Goal: Information Seeking & Learning: Learn about a topic

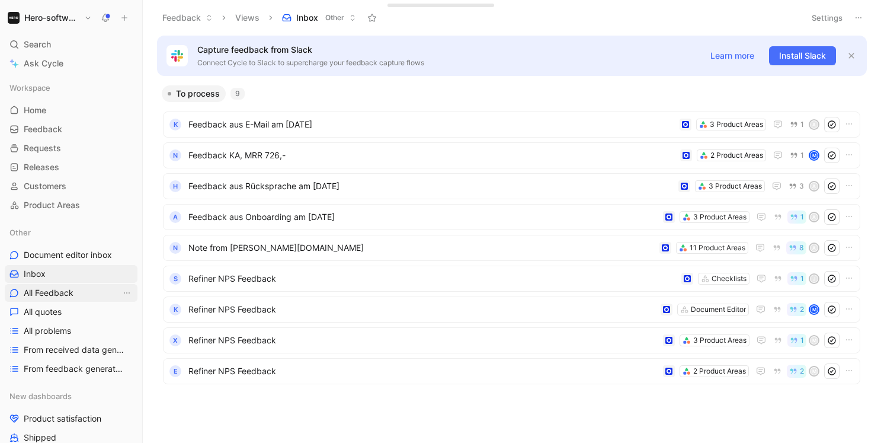
click at [65, 287] on span "All Feedback" at bounding box center [49, 293] width 50 height 12
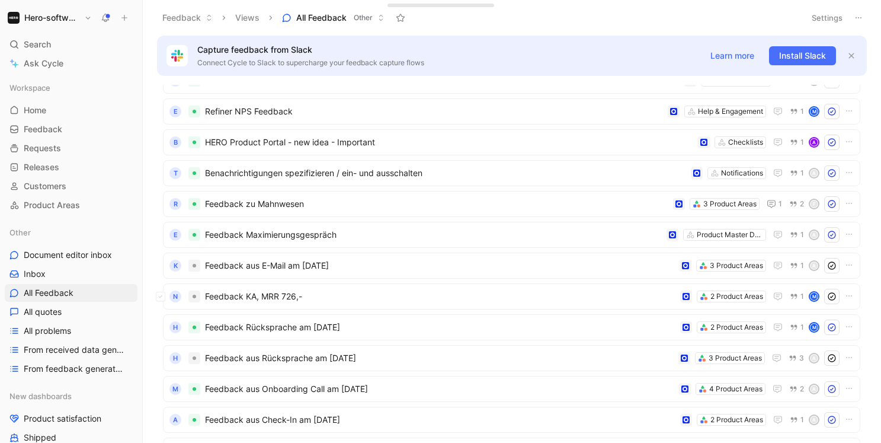
scroll to position [1089, 0]
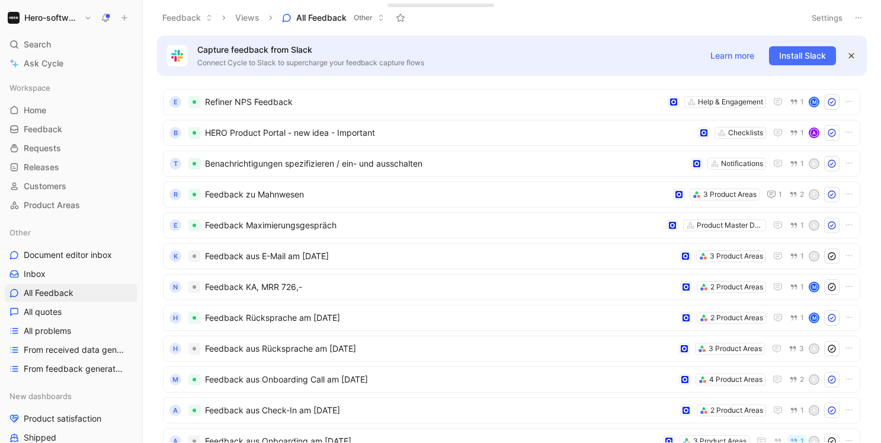
click at [854, 58] on icon "button" at bounding box center [851, 55] width 7 height 7
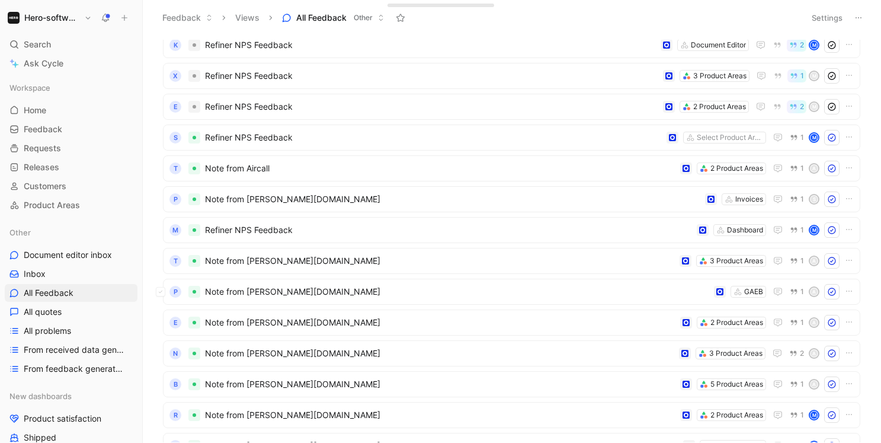
scroll to position [1491, 0]
click at [591, 141] on span "Refiner NPS Feedback" at bounding box center [433, 136] width 457 height 14
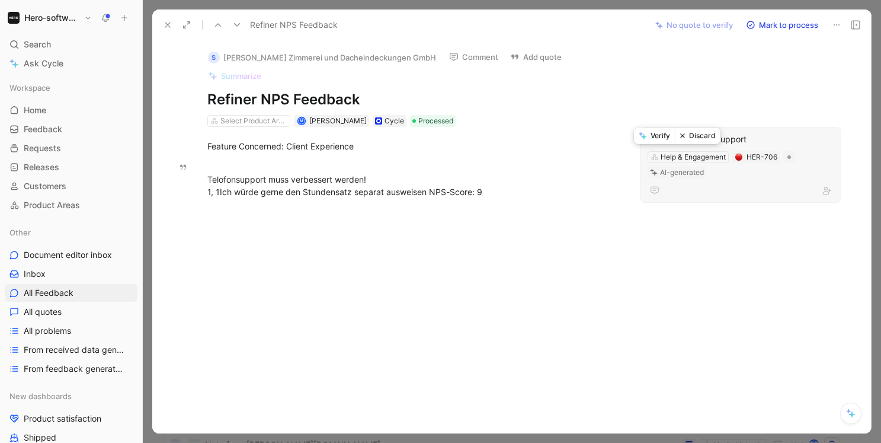
click at [658, 133] on button "Verify" at bounding box center [654, 135] width 41 height 17
click at [165, 24] on icon at bounding box center [167, 24] width 9 height 9
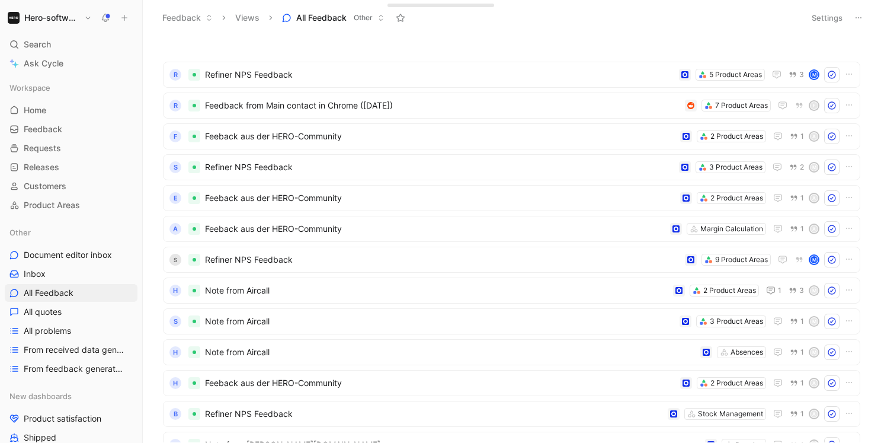
click at [859, 18] on icon at bounding box center [858, 17] width 9 height 9
click at [817, 19] on button "Settings" at bounding box center [827, 17] width 41 height 17
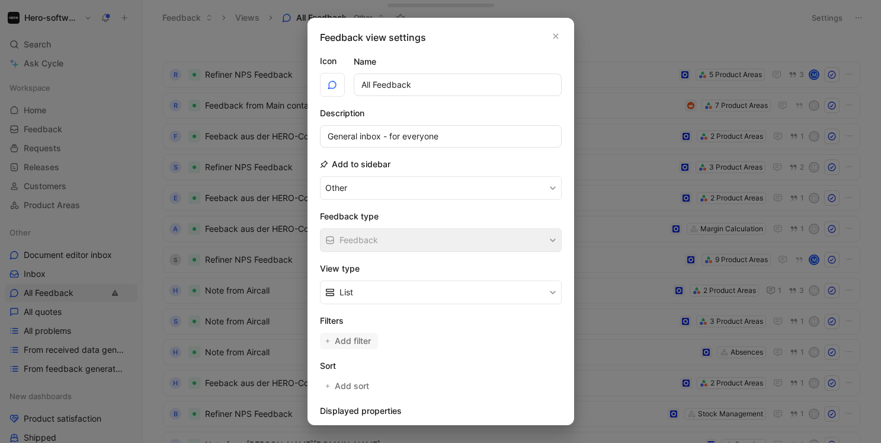
click at [357, 338] on span "Add filter" at bounding box center [353, 341] width 37 height 14
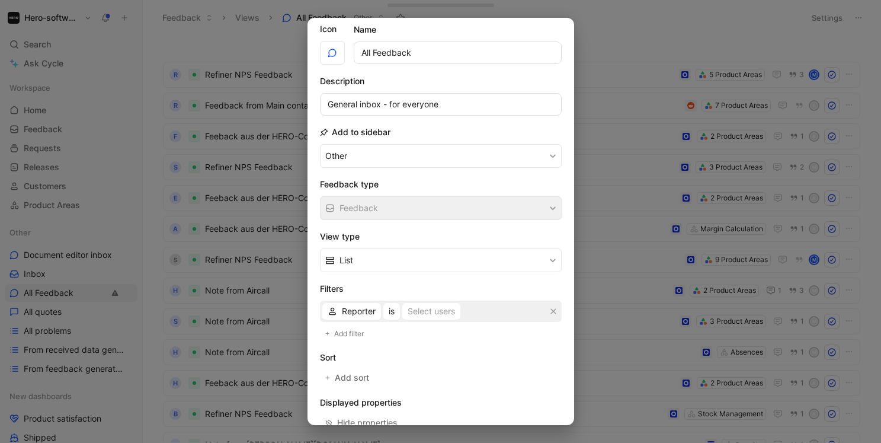
scroll to position [41, 0]
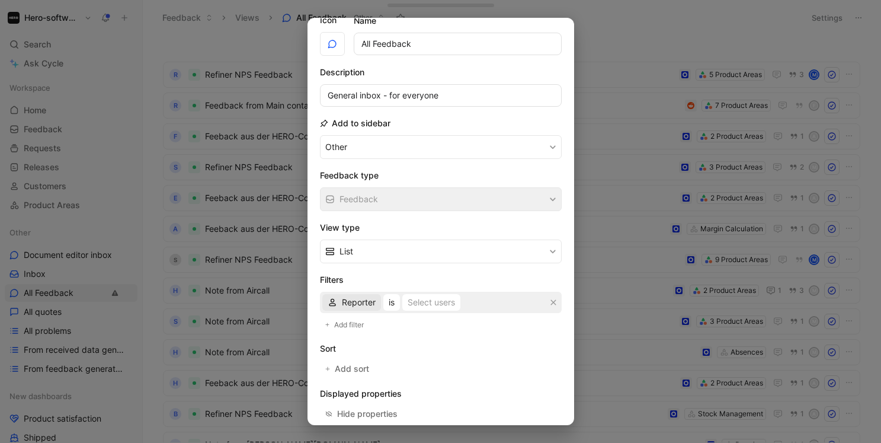
click at [366, 305] on span "Reporter" at bounding box center [359, 302] width 34 height 14
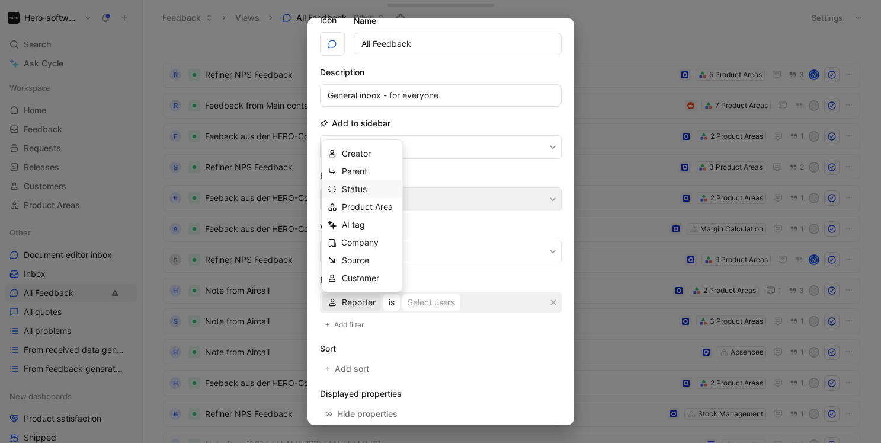
click at [378, 193] on div "Status" at bounding box center [370, 189] width 56 height 14
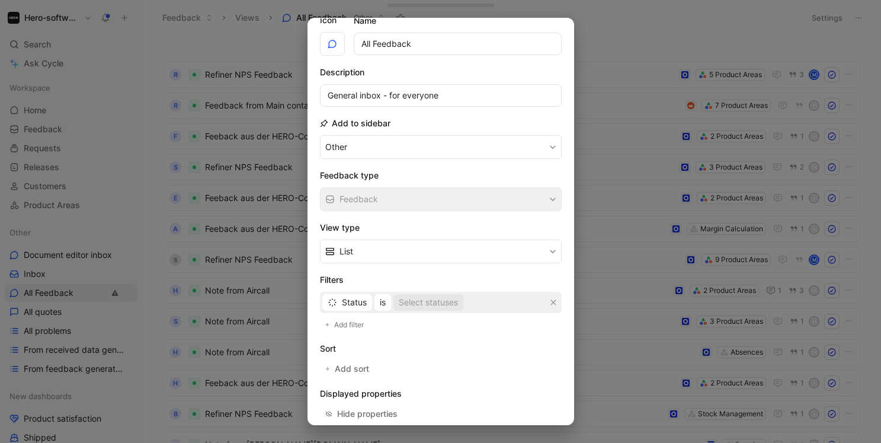
click at [440, 305] on div "Select statuses" at bounding box center [428, 302] width 59 height 14
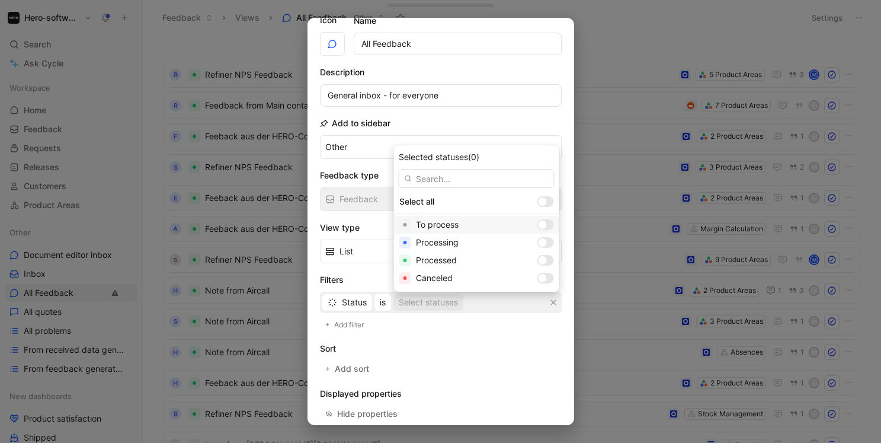
click at [539, 223] on div at bounding box center [543, 225] width 8 height 8
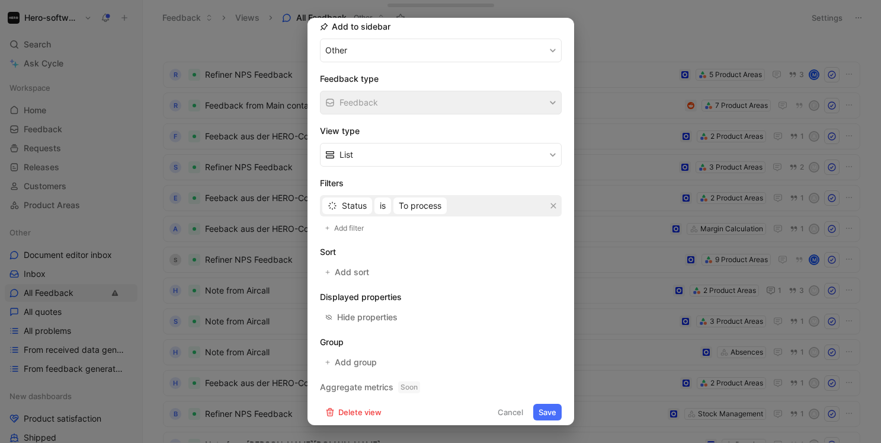
scroll to position [145, 0]
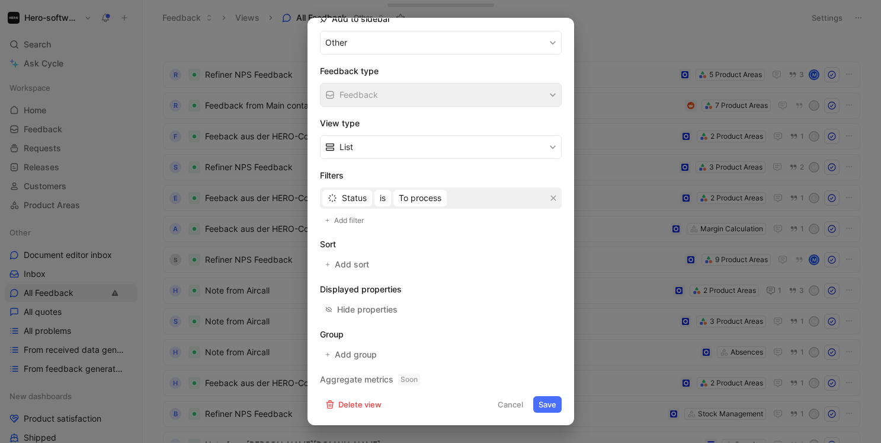
click at [547, 397] on button "Save" at bounding box center [547, 404] width 28 height 17
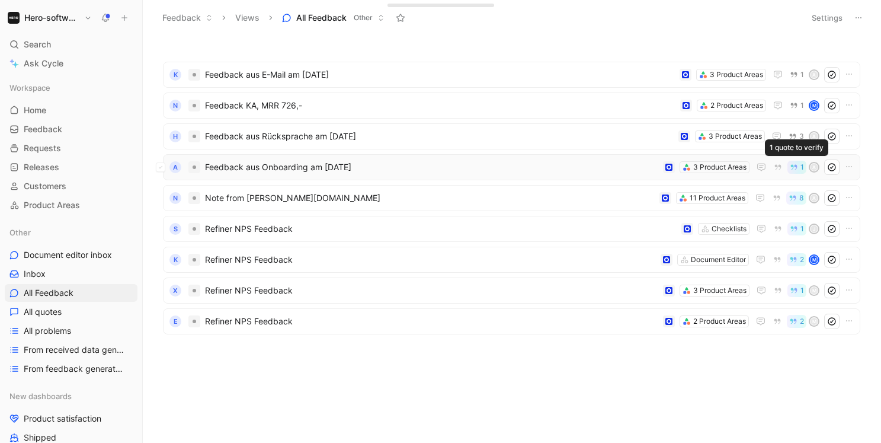
click at [794, 168] on icon "button" at bounding box center [794, 167] width 8 height 8
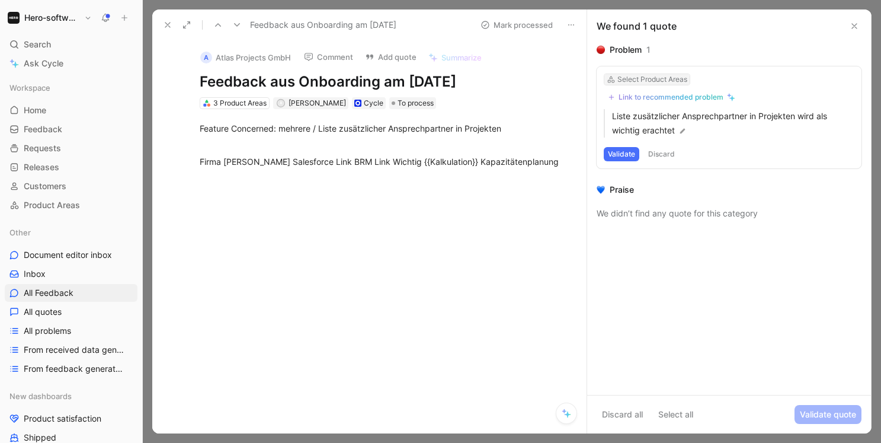
click at [655, 80] on div "Select Product Areas" at bounding box center [653, 80] width 70 height 12
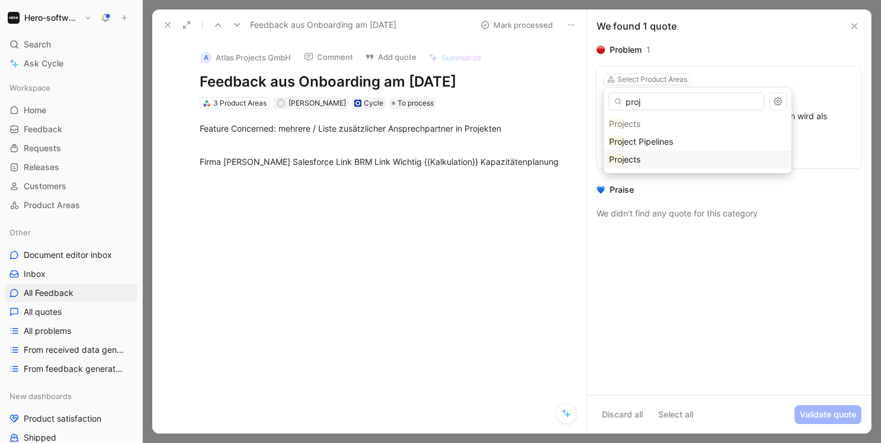
type input "proj"
click at [634, 156] on span "ects" at bounding box center [632, 159] width 17 height 10
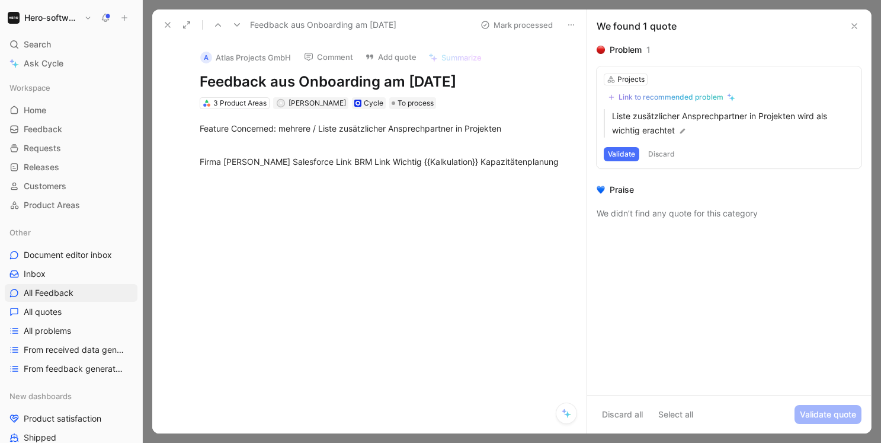
click at [625, 155] on button "Validate" at bounding box center [622, 154] width 36 height 14
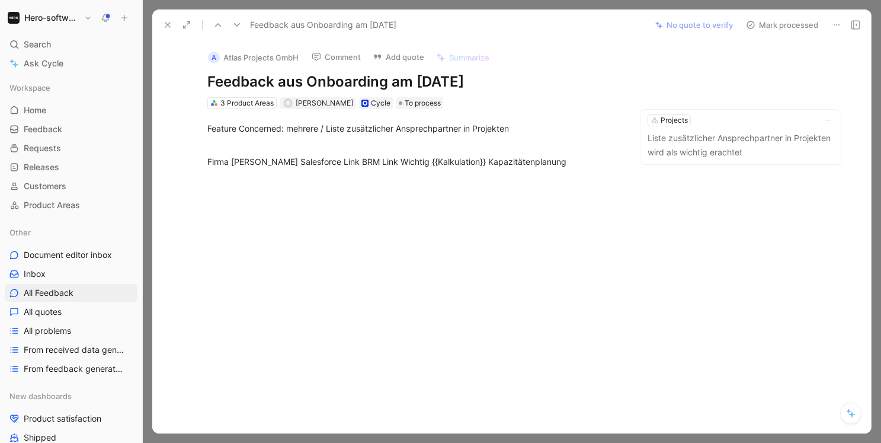
click at [170, 25] on icon at bounding box center [167, 24] width 9 height 9
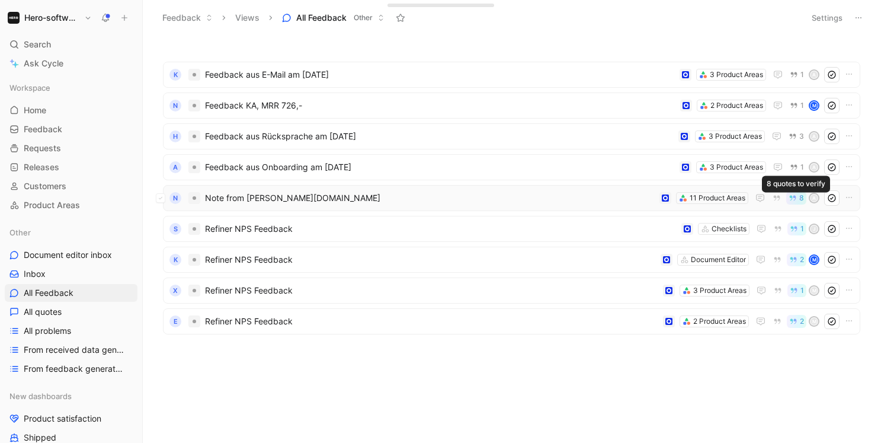
click at [795, 197] on icon "button" at bounding box center [793, 198] width 8 height 8
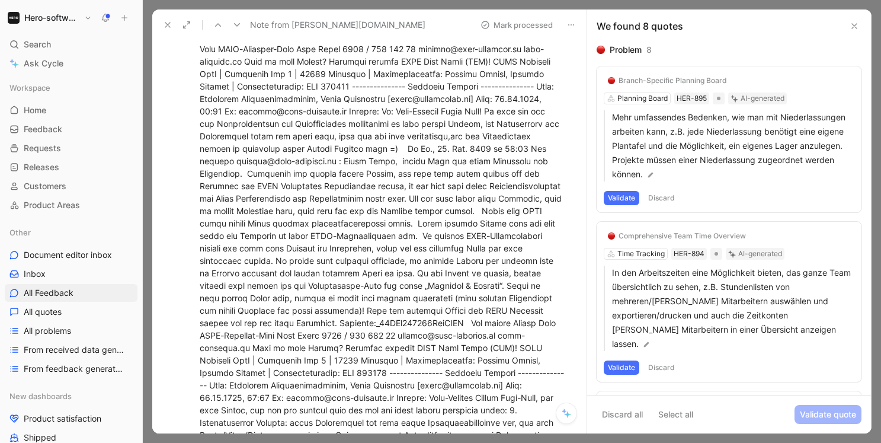
scroll to position [57, 0]
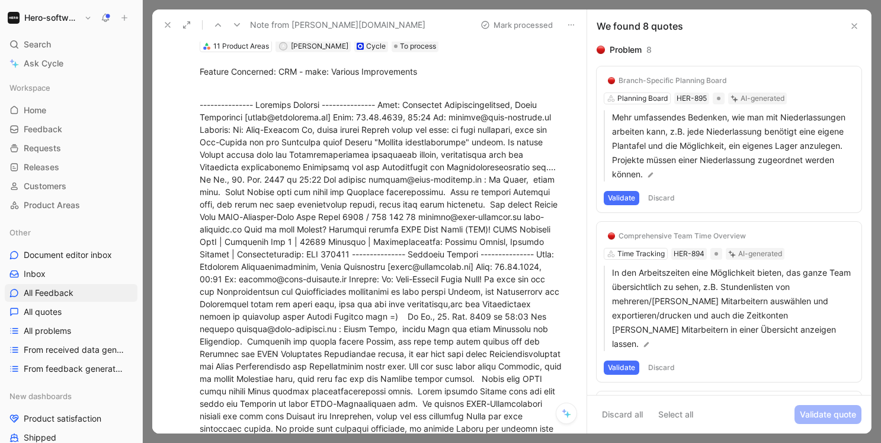
click at [167, 25] on icon at bounding box center [167, 24] width 9 height 9
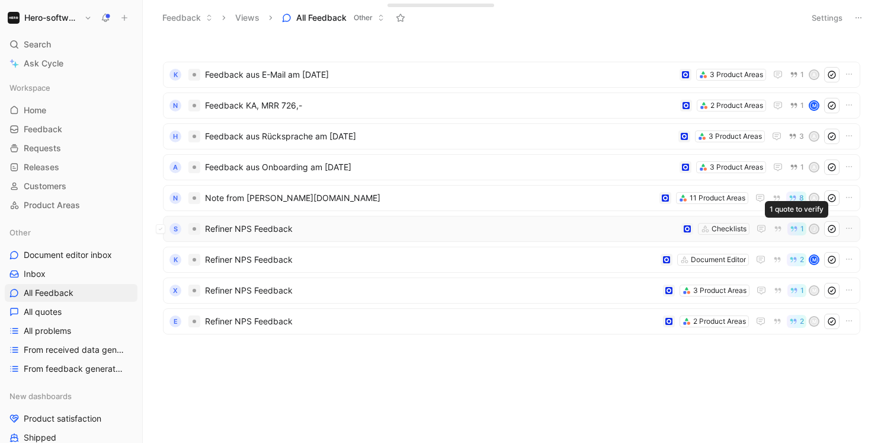
click at [800, 227] on button "1" at bounding box center [797, 228] width 19 height 13
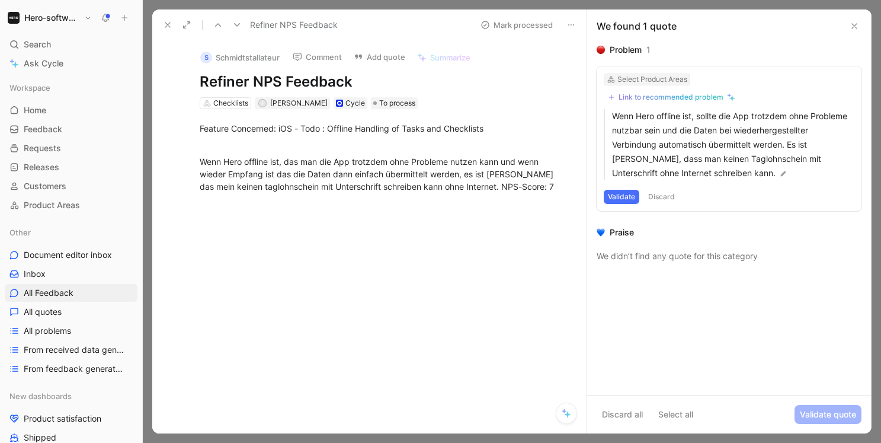
click at [650, 78] on div "Select Product Areas" at bounding box center [653, 80] width 70 height 12
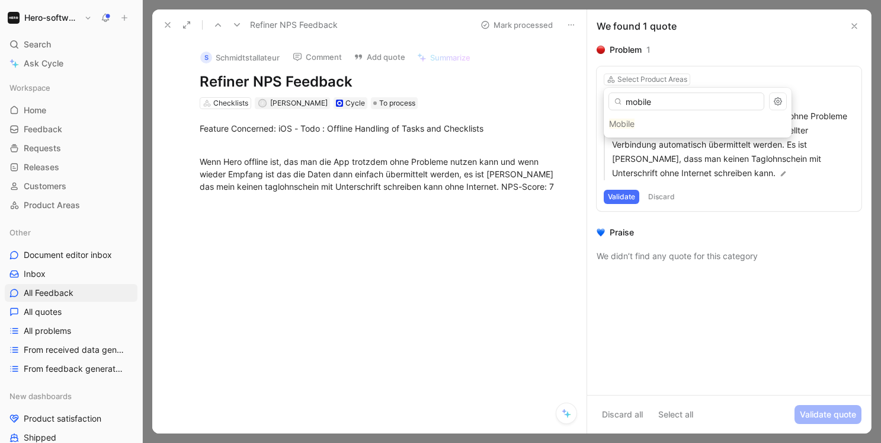
click at [628, 123] on div "Mobile" at bounding box center [698, 124] width 188 height 18
click at [638, 128] on div "Mobile" at bounding box center [698, 124] width 188 height 18
click at [628, 126] on div "Mobile" at bounding box center [698, 124] width 188 height 18
click at [667, 103] on input "mobile" at bounding box center [687, 101] width 156 height 18
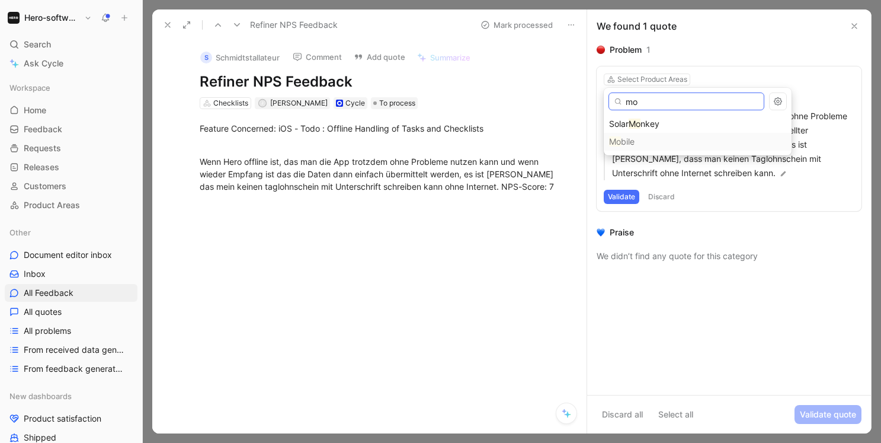
type input "m"
type input "A"
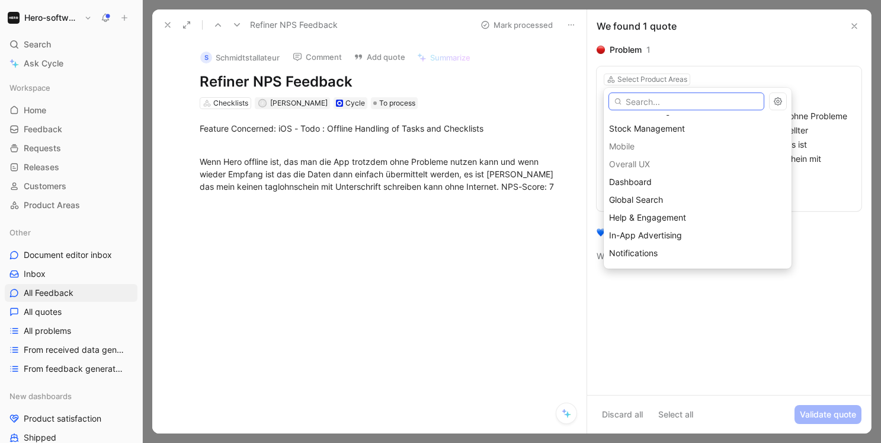
scroll to position [803, 0]
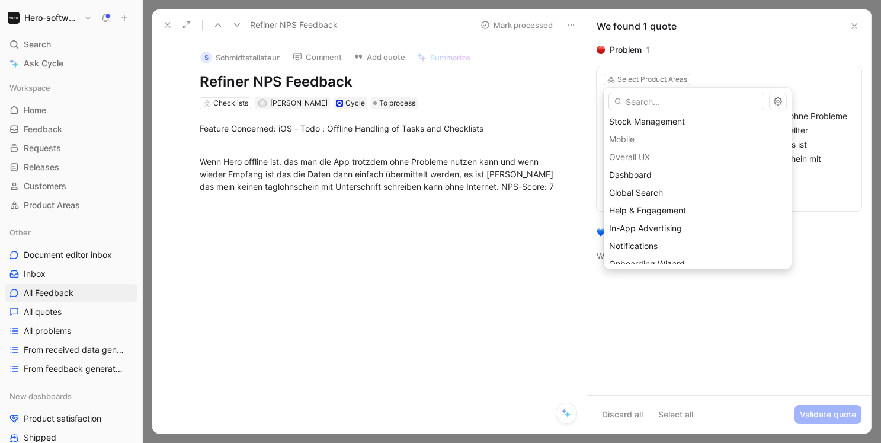
click at [631, 138] on div "Mobile" at bounding box center [698, 139] width 188 height 18
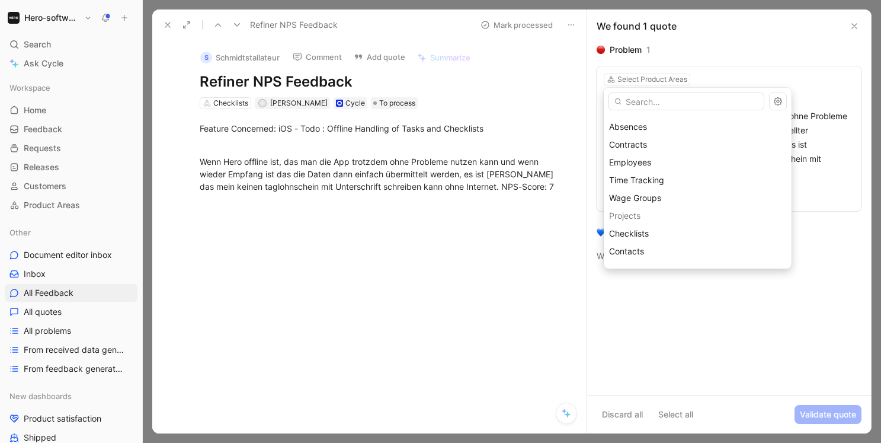
scroll to position [1012, 0]
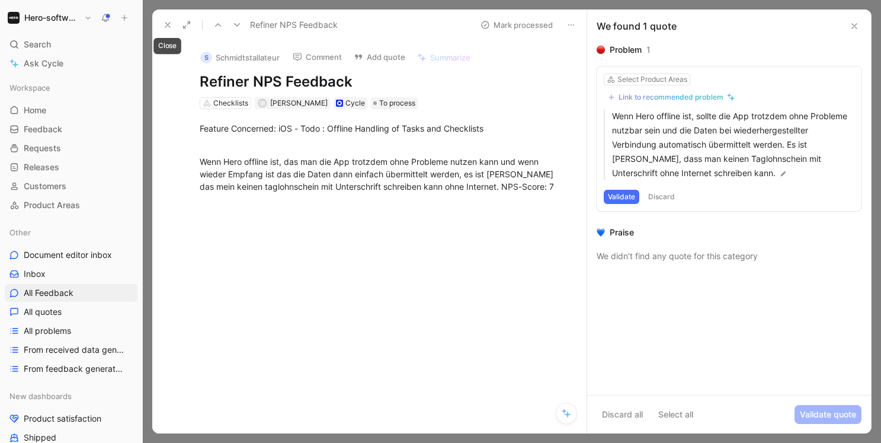
click at [172, 24] on icon at bounding box center [167, 24] width 9 height 9
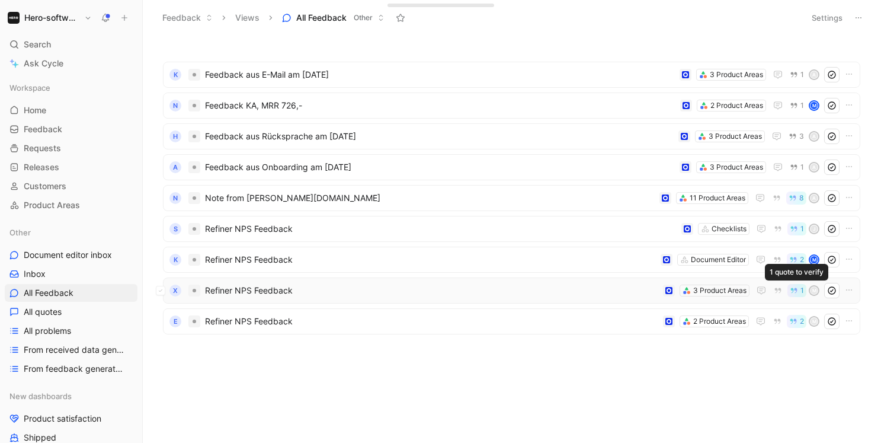
click at [800, 293] on button "1" at bounding box center [797, 290] width 19 height 13
